Goal: Check status: Check status

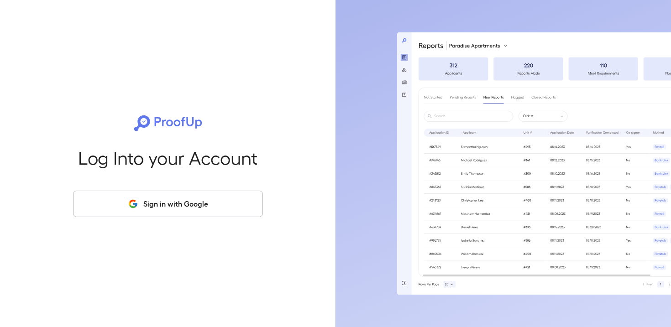
click at [175, 200] on button "Sign in with Google" at bounding box center [168, 204] width 190 height 26
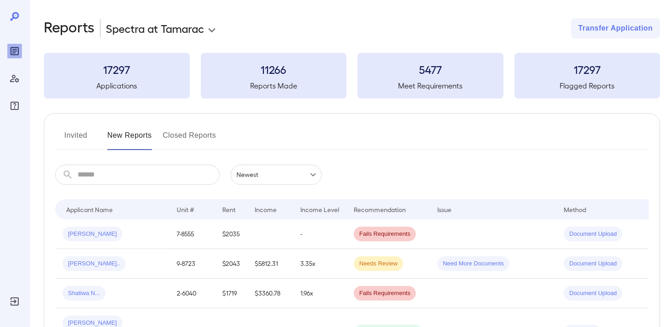
click at [181, 37] on body "**********" at bounding box center [335, 163] width 671 height 327
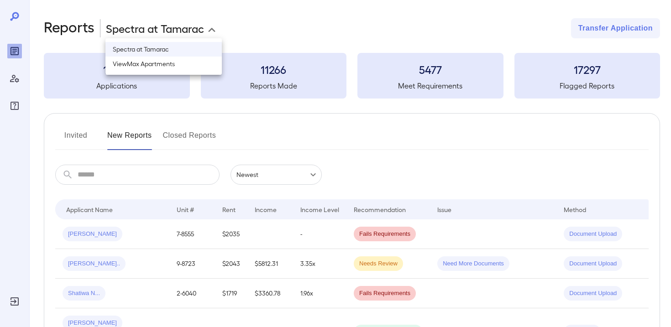
click at [173, 66] on li "ViewMax Apartments" at bounding box center [164, 64] width 116 height 15
type input "**********"
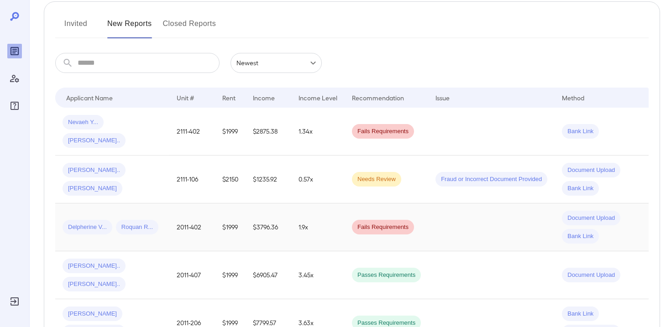
scroll to position [114, 0]
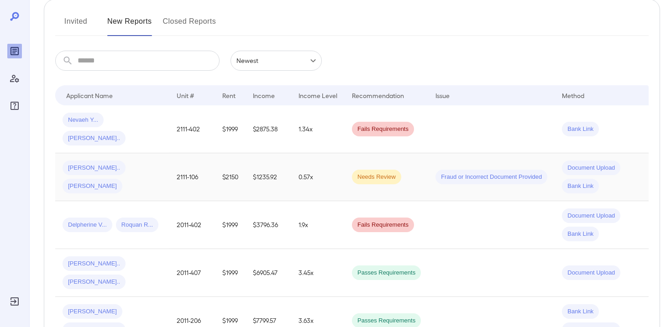
click at [163, 170] on td "Victoria H... Felix E..." at bounding box center [112, 177] width 114 height 48
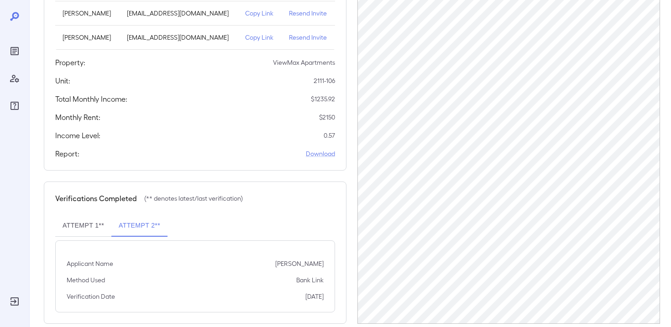
scroll to position [155, 0]
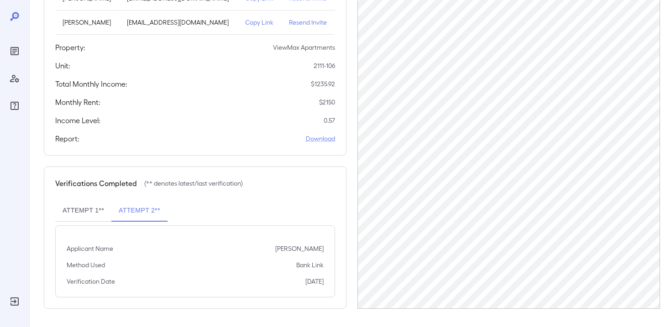
drag, startPoint x: 331, startPoint y: 250, endPoint x: 339, endPoint y: 258, distance: 12.0
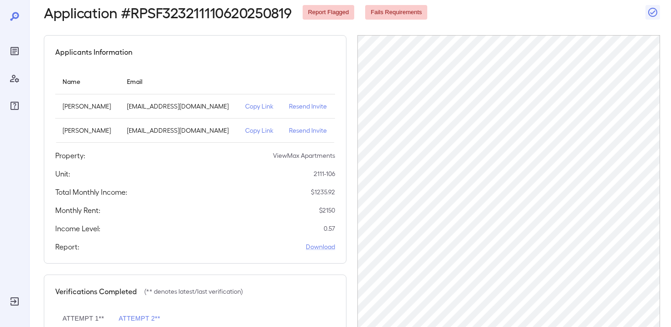
scroll to position [0, 0]
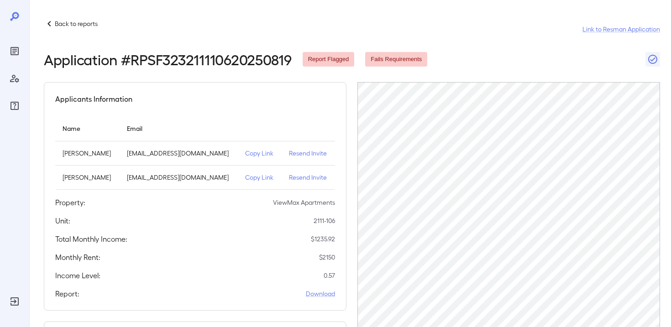
click at [78, 29] on div "Back to reports" at bounding box center [71, 23] width 54 height 11
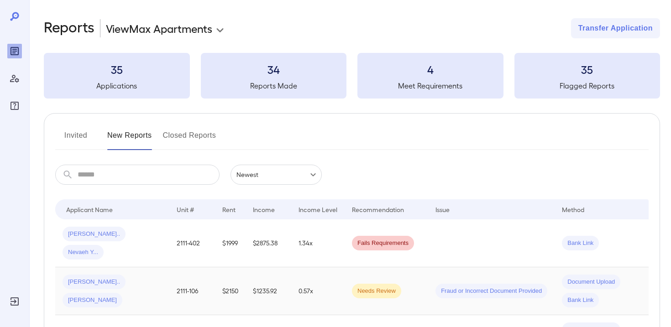
click at [147, 277] on div "Victoria H... Felix E..." at bounding box center [113, 291] width 100 height 33
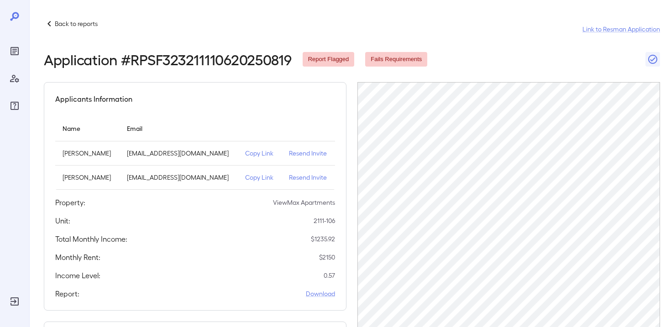
click at [304, 153] on p "Resend Invite" at bounding box center [308, 153] width 39 height 9
click at [259, 156] on p "Copy Link" at bounding box center [259, 153] width 29 height 9
click at [10, 75] on icon "Manage Users" at bounding box center [14, 78] width 11 height 11
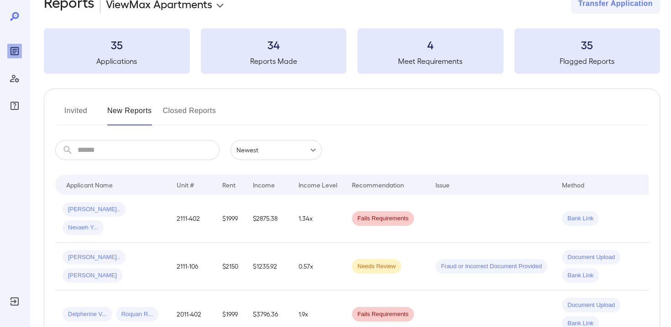
scroll to position [30, 0]
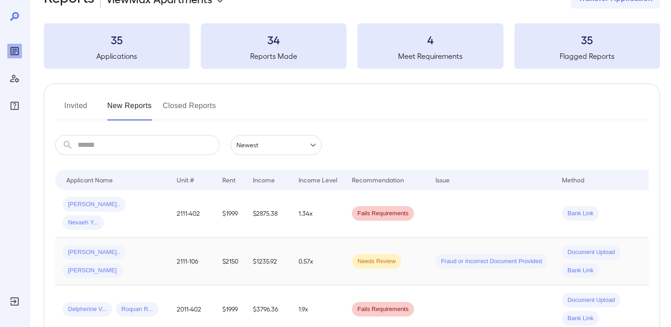
click at [151, 248] on div "Victoria H... Felix E..." at bounding box center [113, 261] width 100 height 33
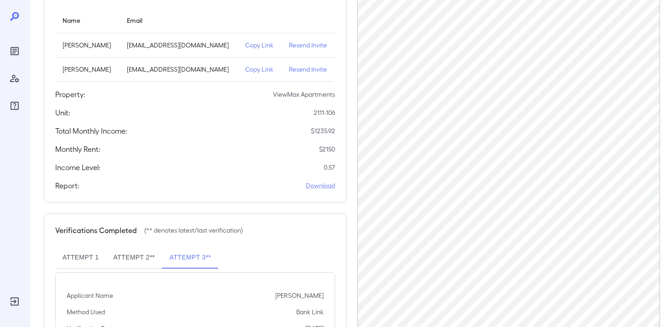
scroll to position [155, 0]
